Goal: Complete application form

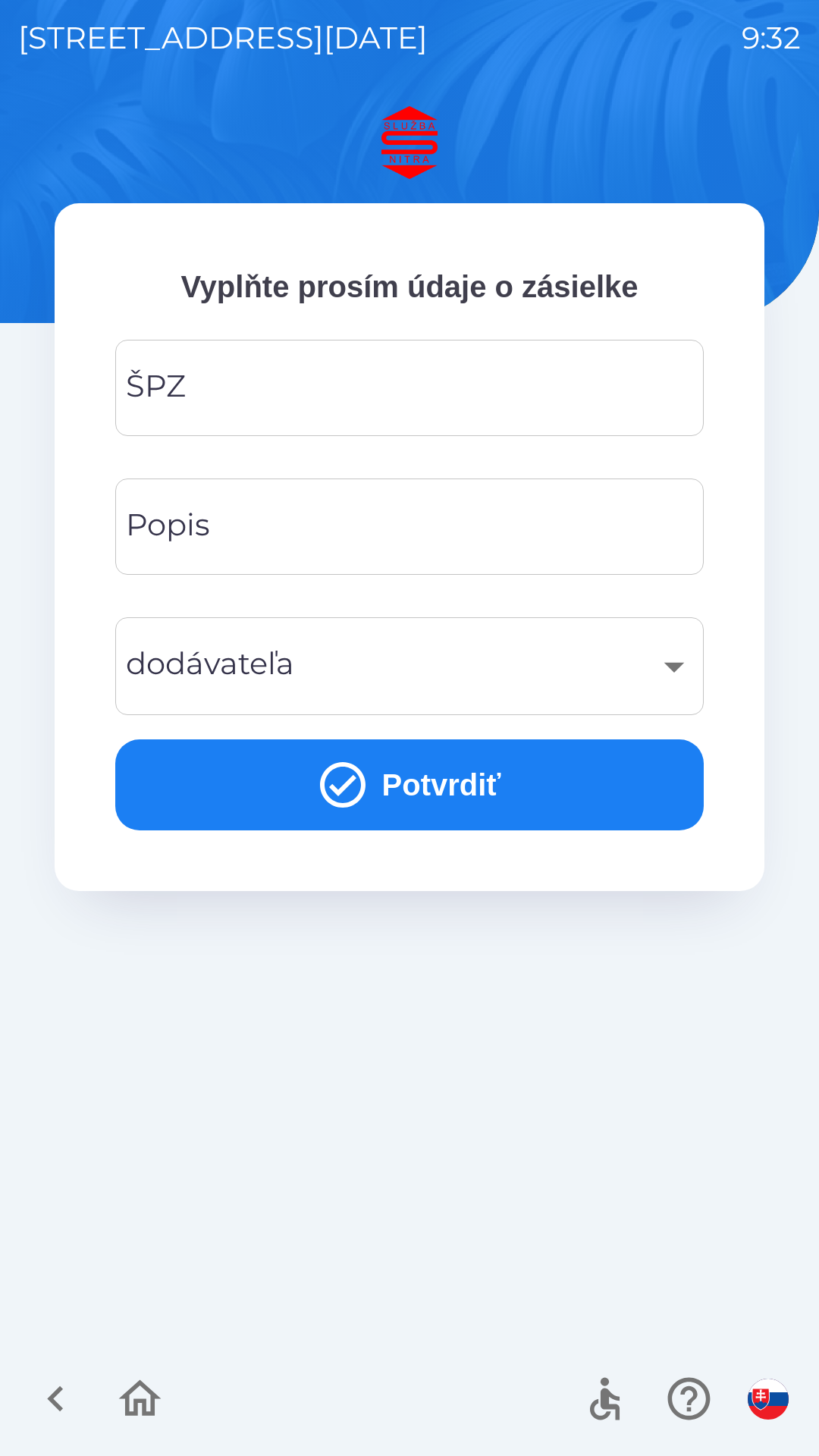
click at [191, 386] on input "ŠPZ" at bounding box center [409, 388] width 552 height 60
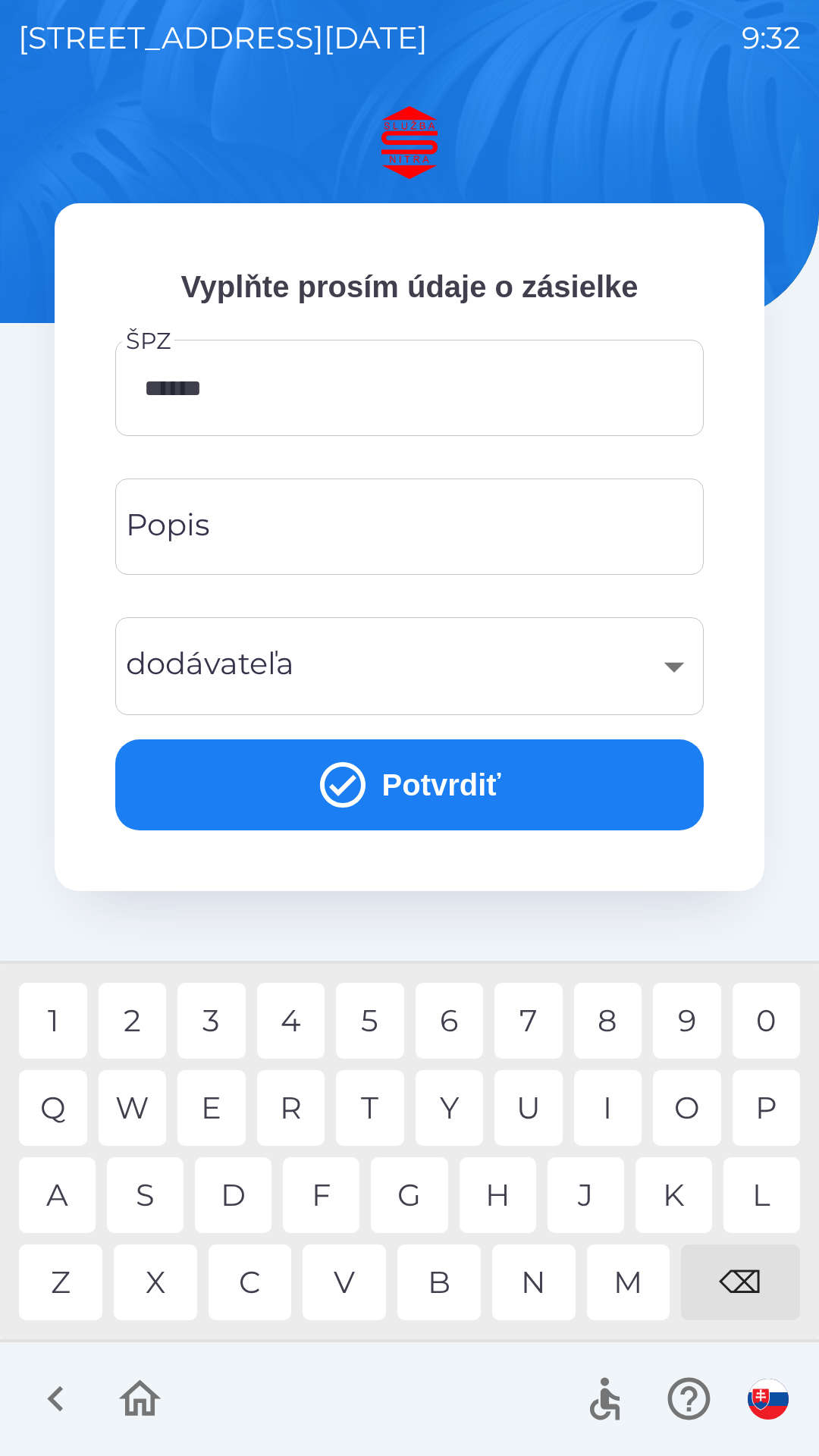
type input "*******"
click at [426, 1293] on div "B" at bounding box center [439, 1283] width 83 height 76
click at [154, 529] on div "Popis Popis" at bounding box center [409, 527] width 588 height 96
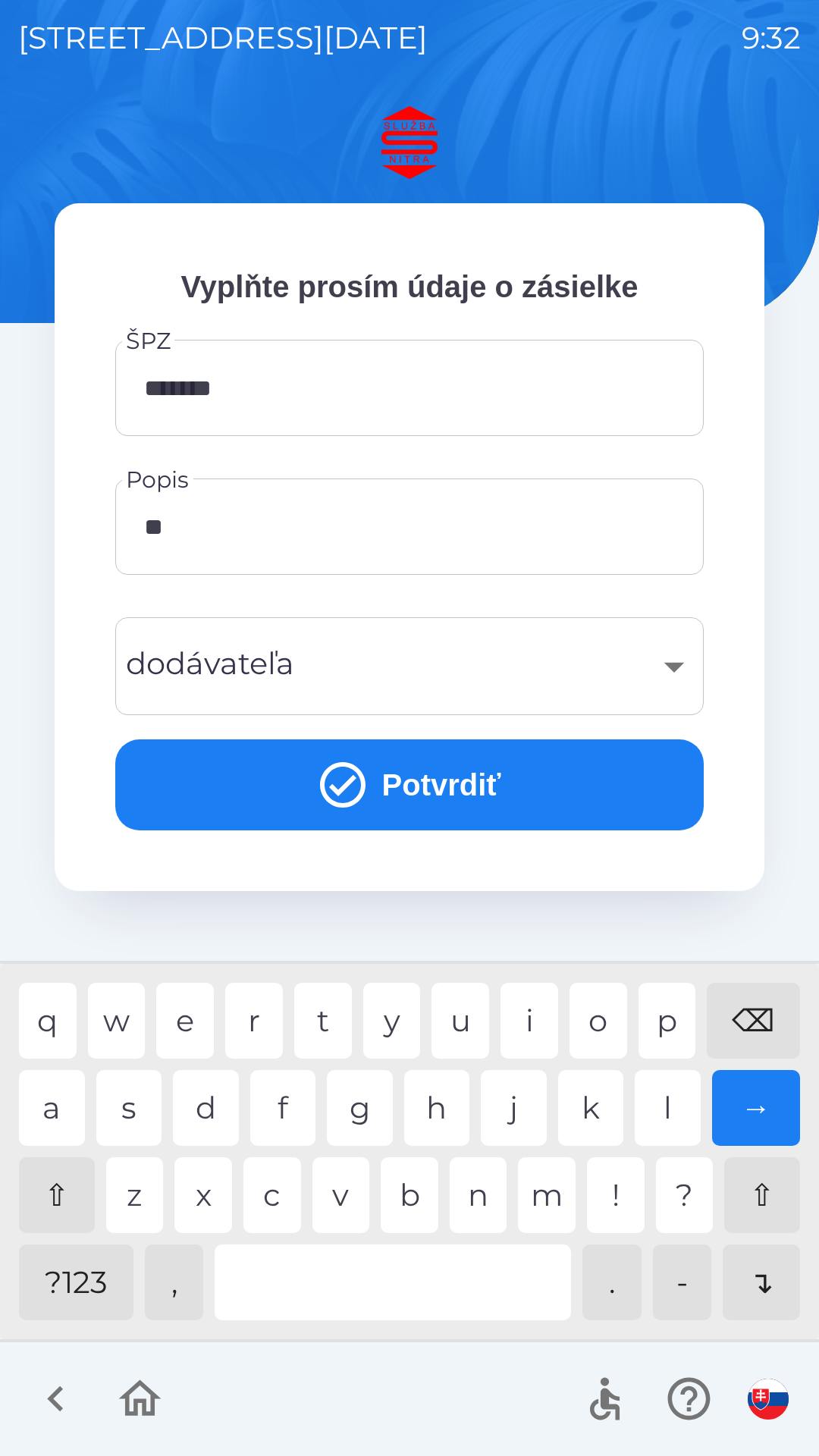
click at [187, 1010] on div "e" at bounding box center [185, 1020] width 57 height 76
click at [180, 1025] on div "e" at bounding box center [185, 1020] width 57 height 76
type input "******"
click at [595, 651] on div "​" at bounding box center [409, 666] width 552 height 62
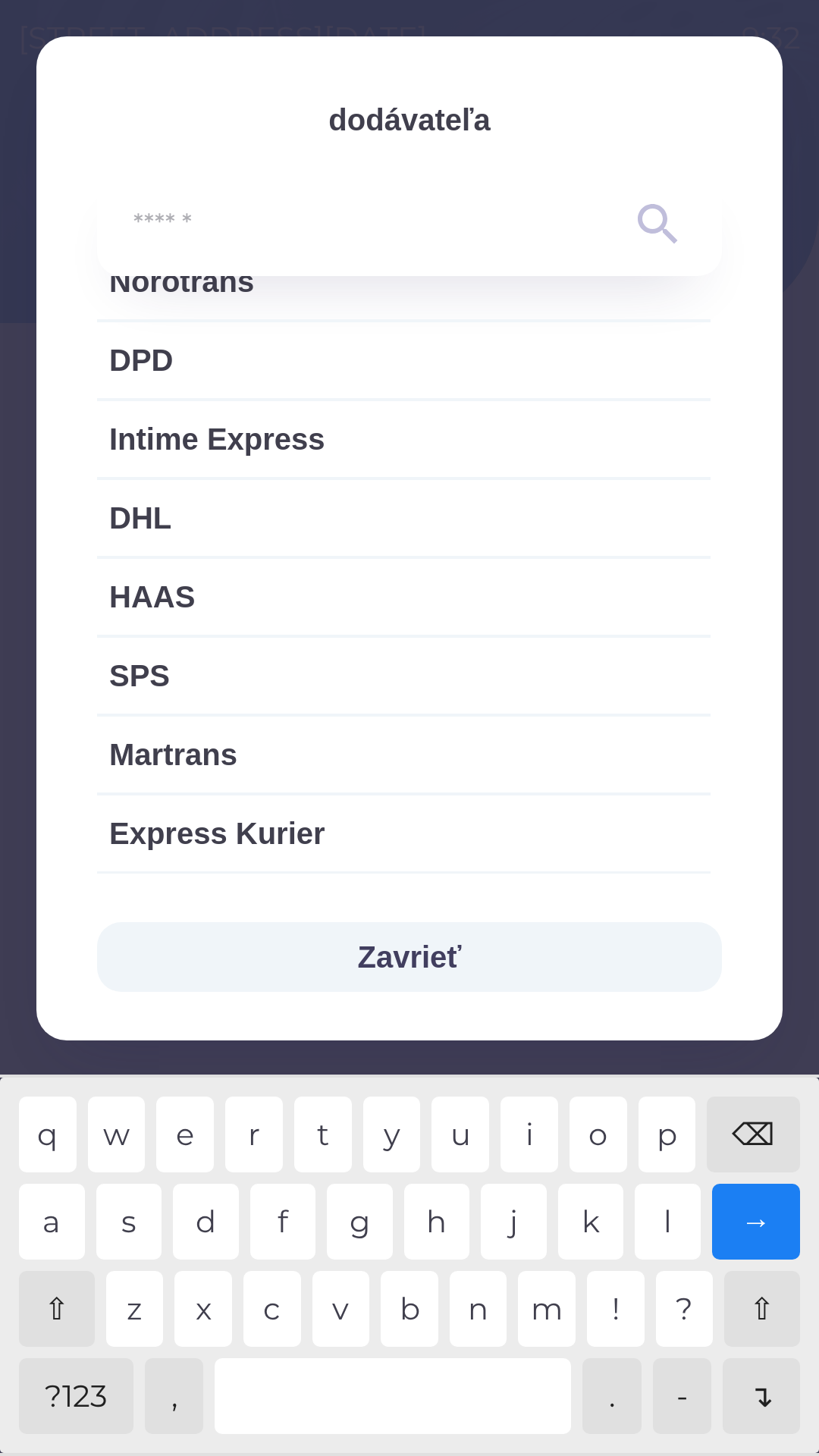
scroll to position [472, 0]
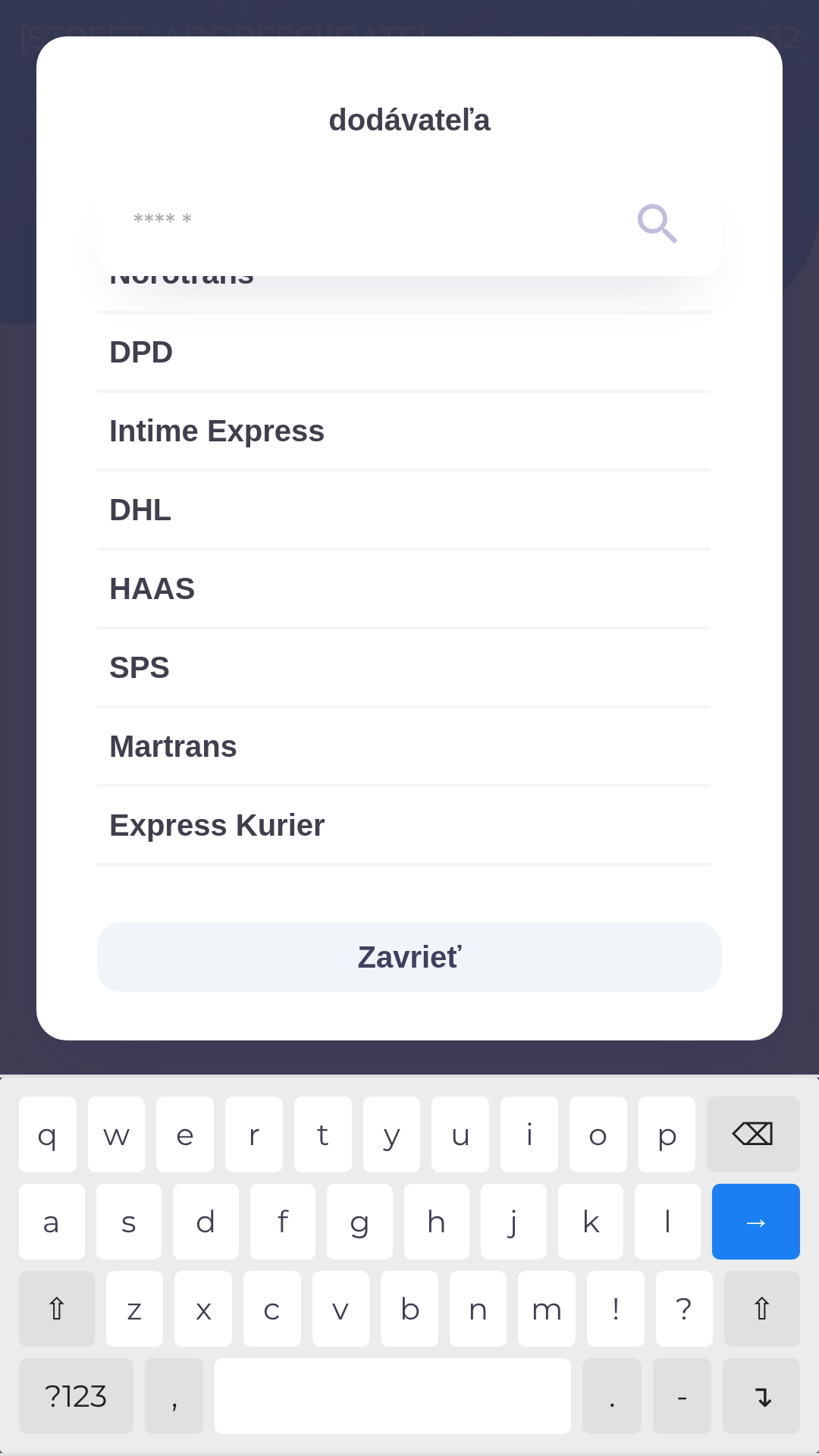
click at [457, 231] on input "text" at bounding box center [379, 224] width 491 height 42
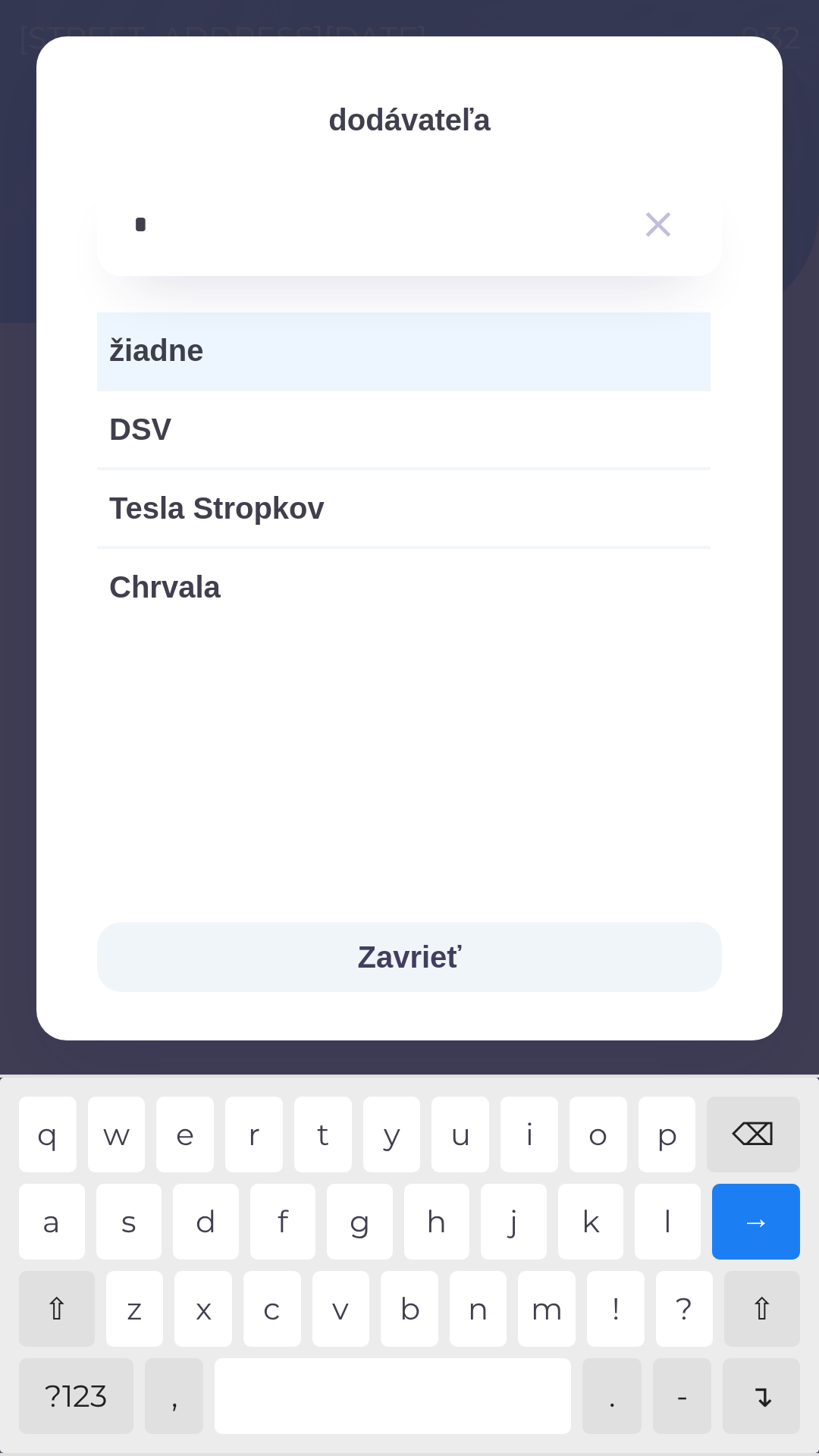
click at [335, 1318] on div "v" at bounding box center [341, 1309] width 57 height 76
type input "***"
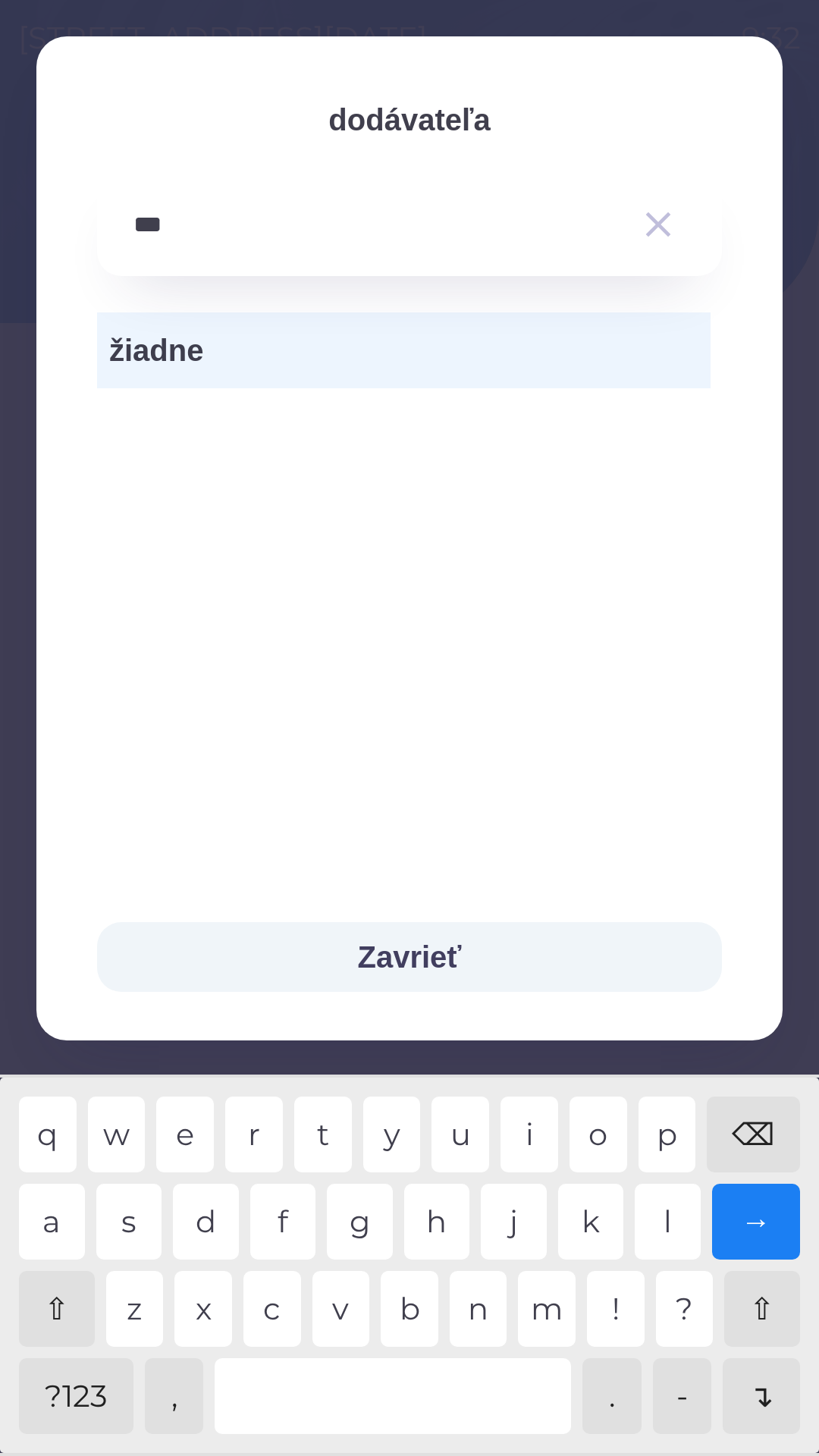
click at [656, 218] on icon "button" at bounding box center [658, 224] width 42 height 42
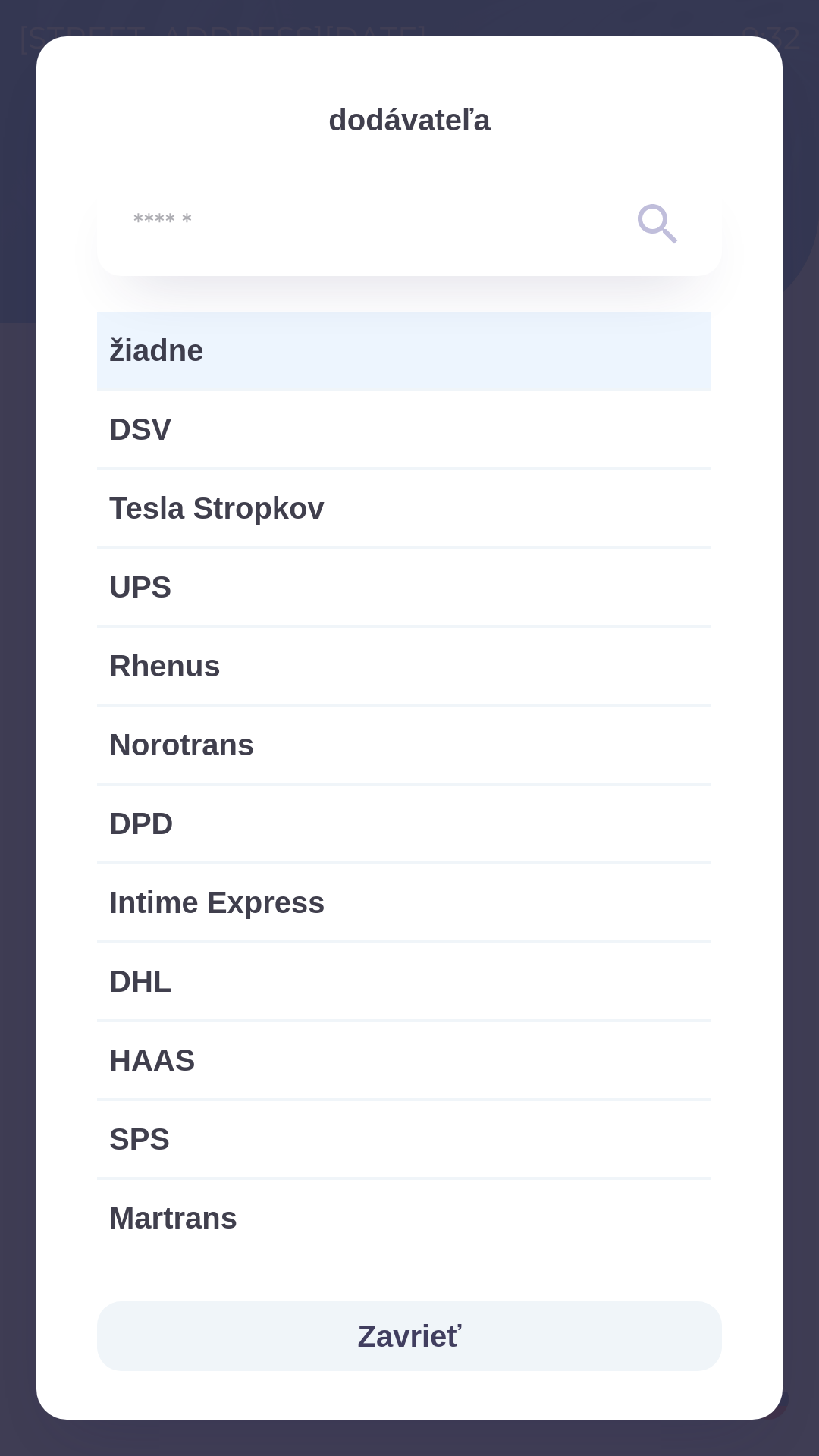
click at [428, 1353] on button "Zavrieť" at bounding box center [409, 1336] width 625 height 70
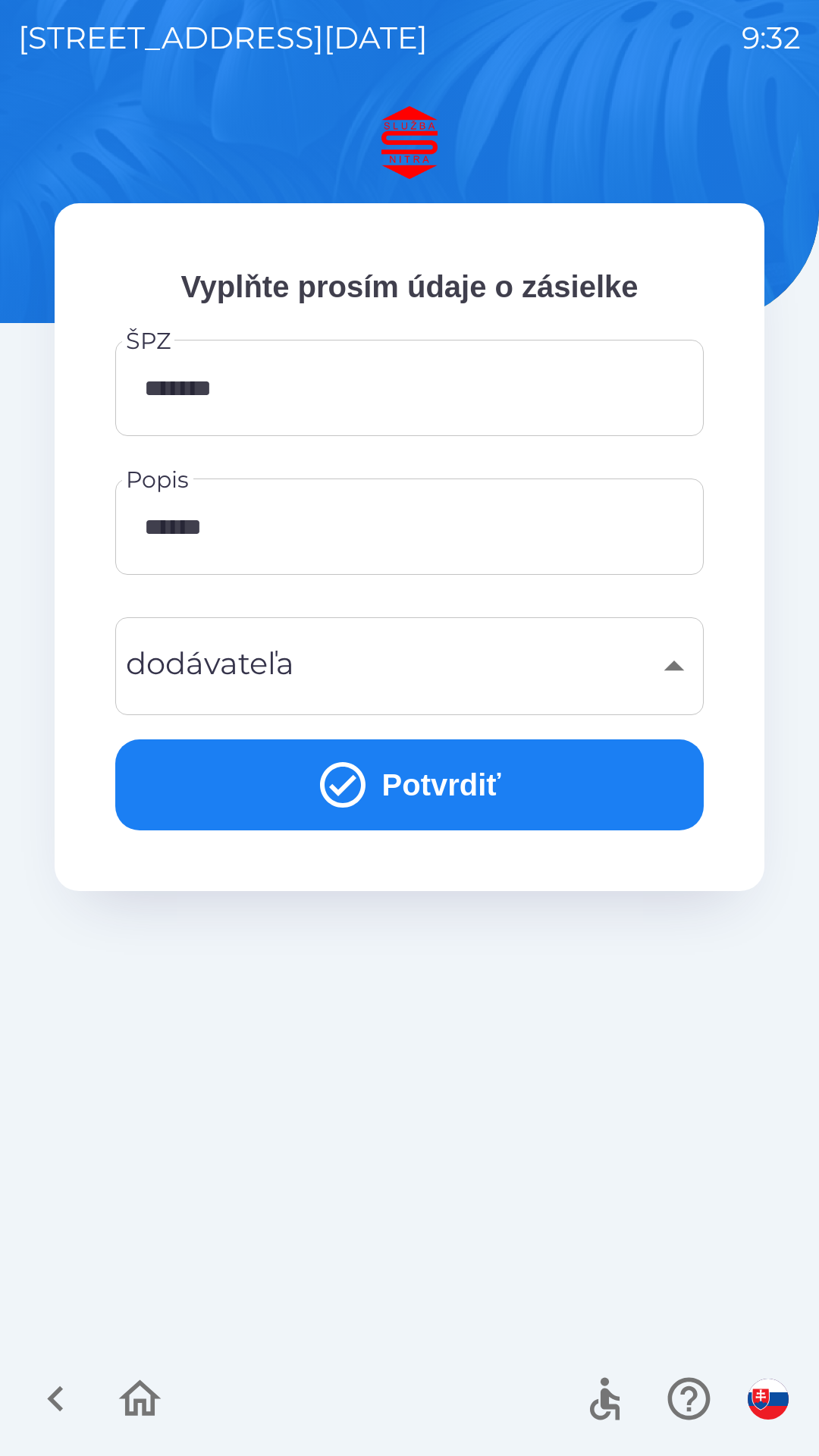
click at [543, 792] on button "Potvrdiť" at bounding box center [409, 785] width 588 height 91
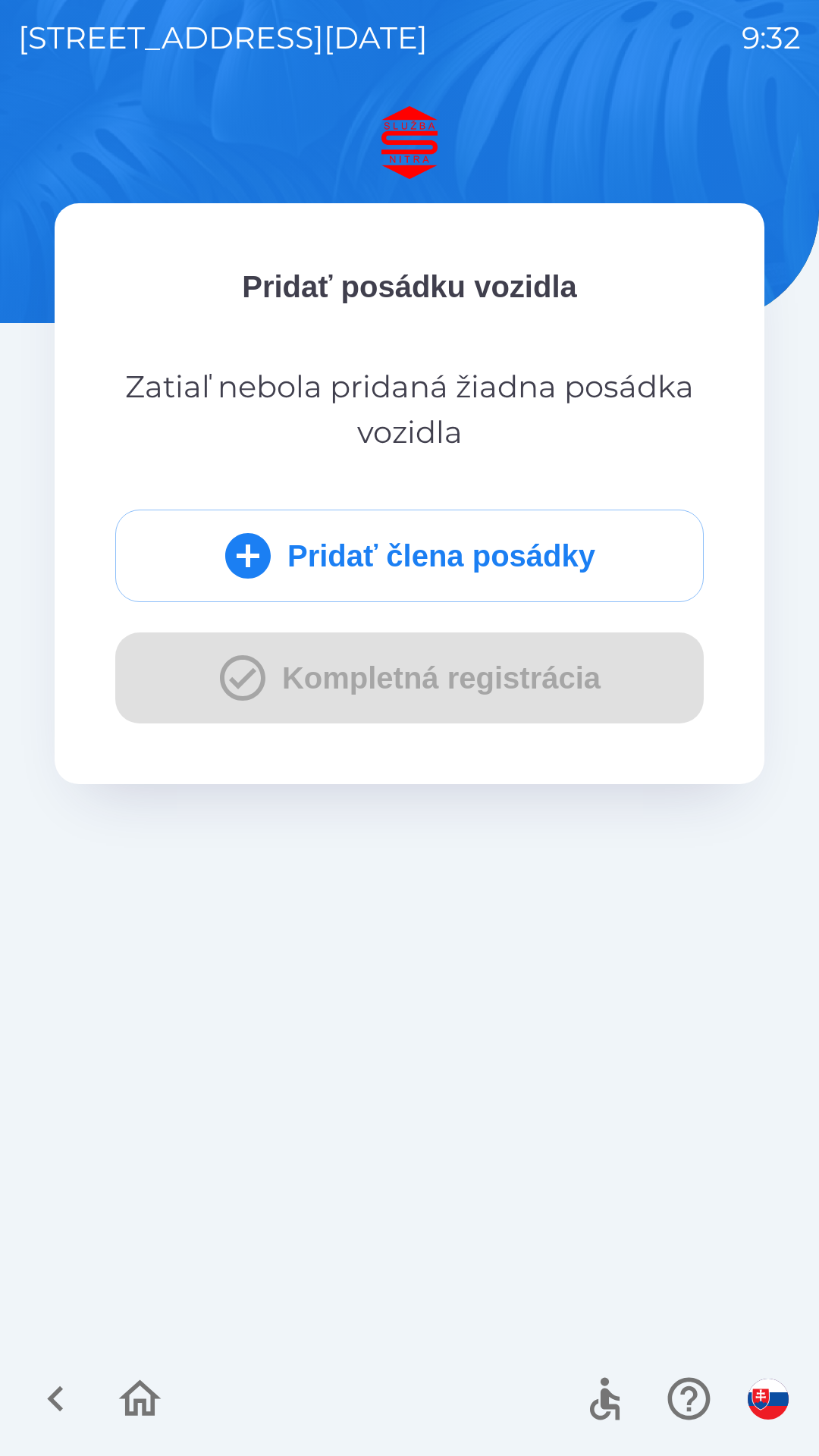
click at [522, 551] on button "Pridať člena posádky" at bounding box center [409, 556] width 588 height 93
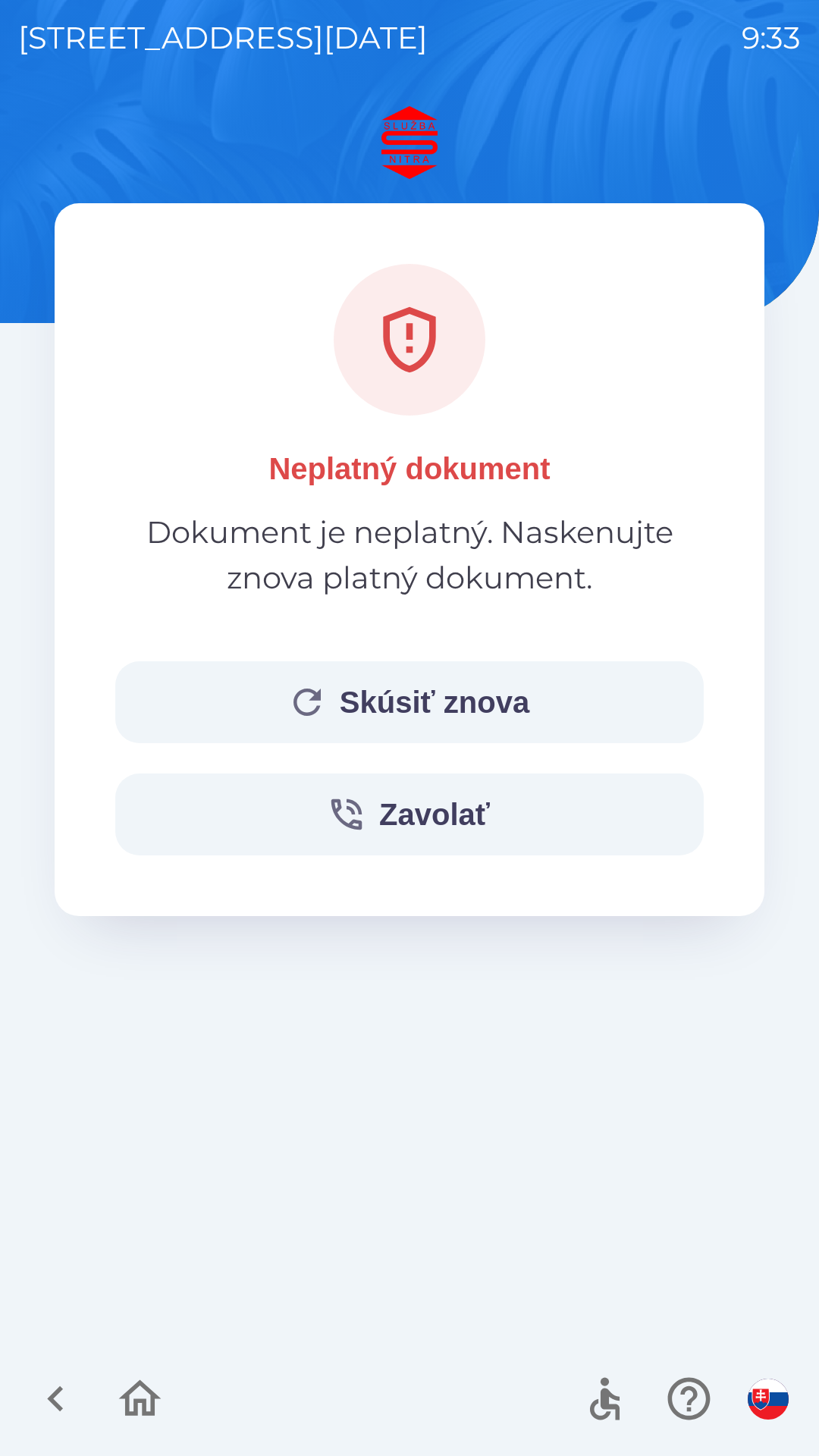
click at [278, 717] on button "Skúsiť znova" at bounding box center [409, 702] width 588 height 82
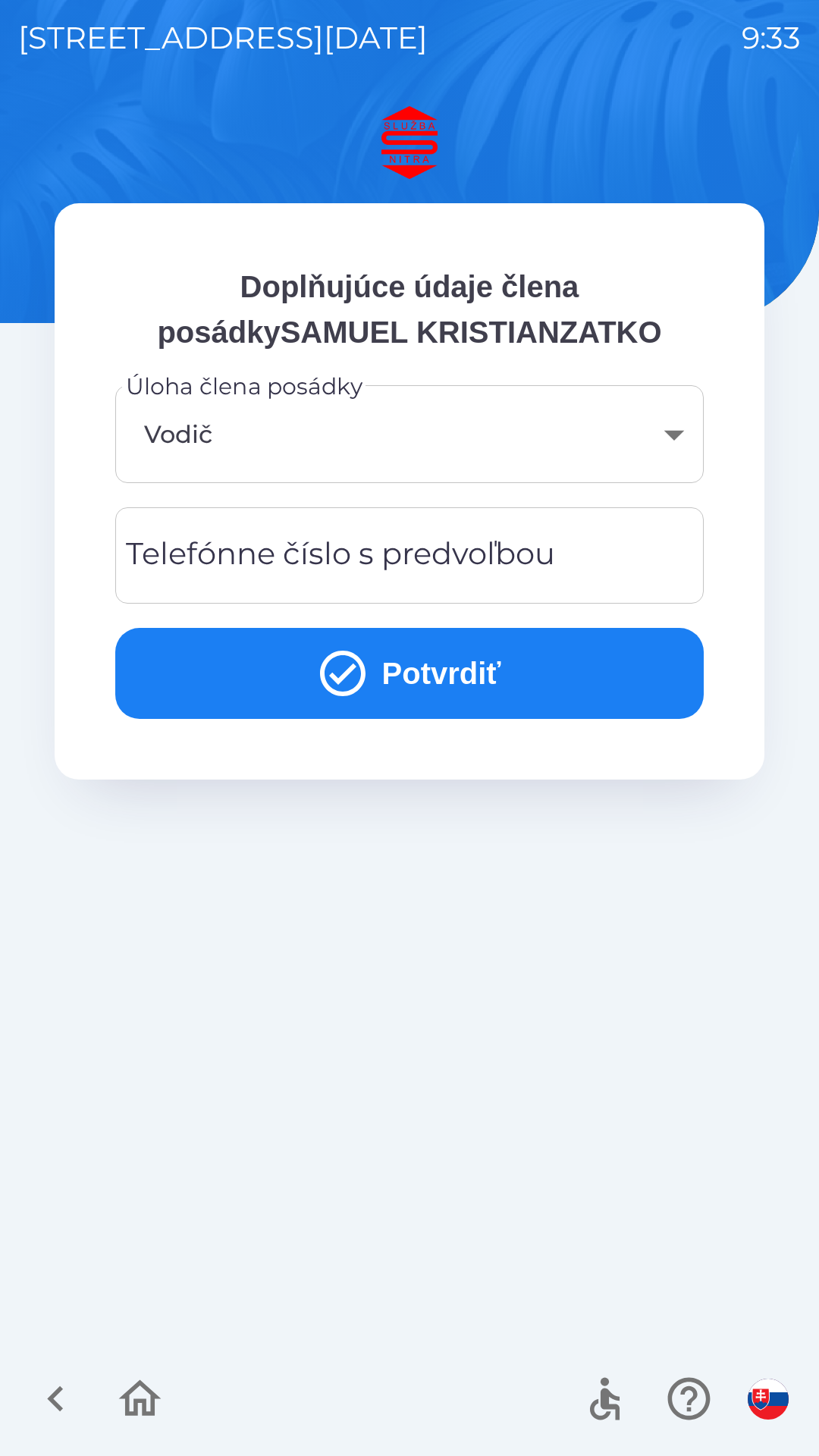
click at [261, 661] on button "Potvrdiť" at bounding box center [409, 673] width 588 height 91
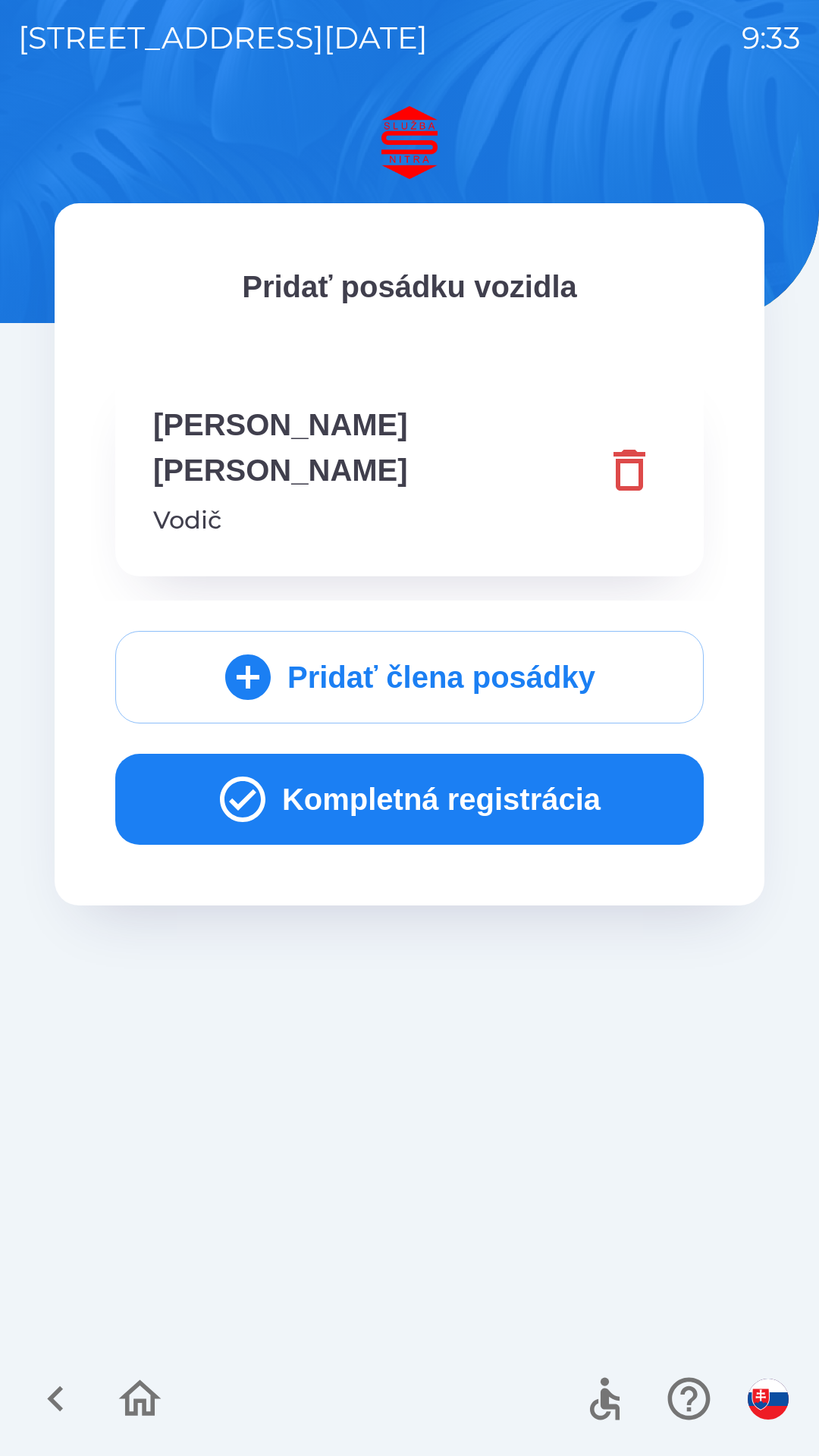
click at [253, 772] on icon "button" at bounding box center [243, 800] width 55 height 55
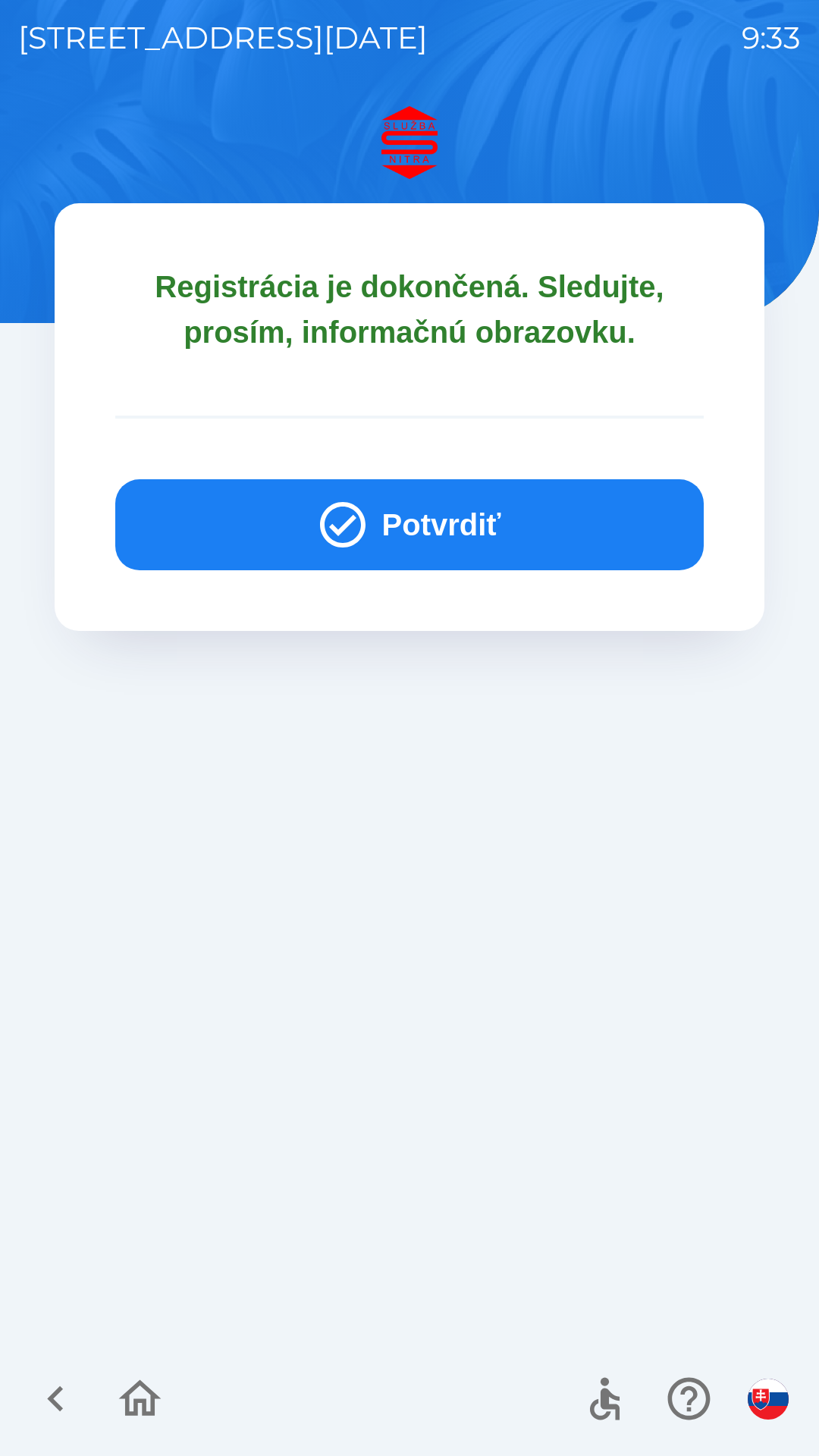
click at [284, 489] on button "Potvrdiť" at bounding box center [409, 525] width 588 height 91
